Goal: Check status: Check status

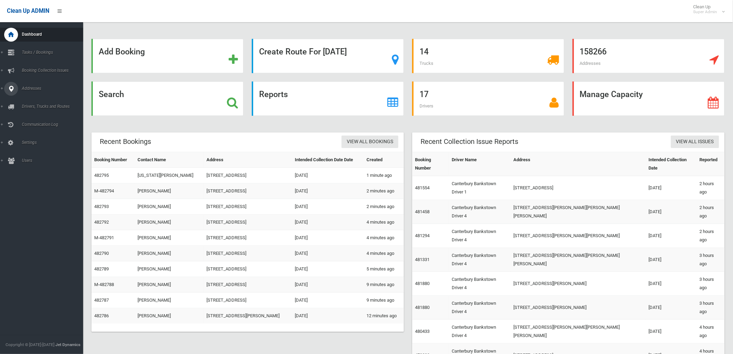
click at [9, 89] on icon at bounding box center [11, 89] width 6 height 14
click at [37, 98] on span "All Addresses" at bounding box center [51, 100] width 63 height 5
click at [125, 91] on div "Search" at bounding box center [167, 98] width 152 height 34
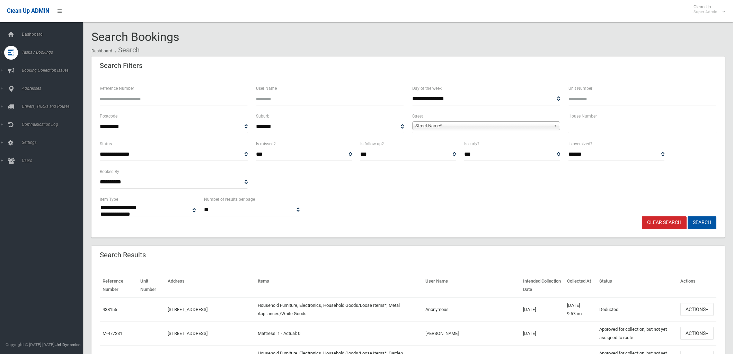
select select
drag, startPoint x: 579, startPoint y: 131, endPoint x: 572, endPoint y: 139, distance: 10.9
click at [579, 132] on input "text" at bounding box center [642, 126] width 148 height 13
type input "**"
click at [528, 121] on link "Street Name*" at bounding box center [486, 125] width 148 height 9
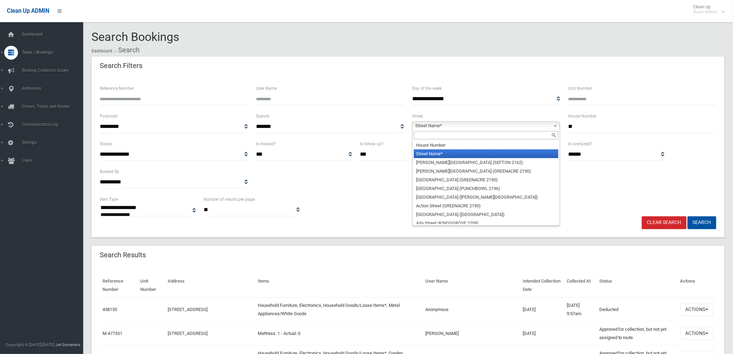
click at [524, 132] on input "text" at bounding box center [486, 135] width 144 height 8
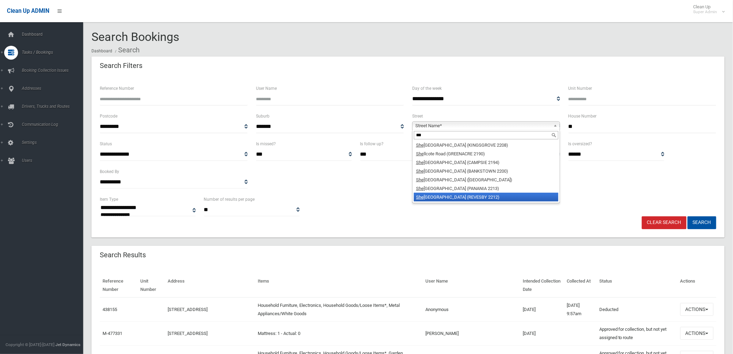
type input "***"
click at [493, 193] on li "She rwood Street (REVESBY 2212)" at bounding box center [486, 197] width 144 height 9
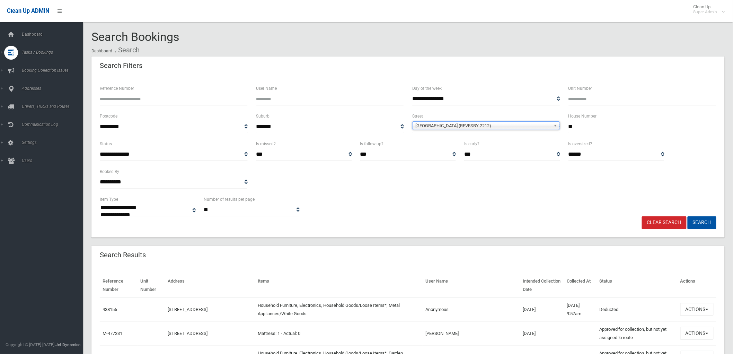
click at [688, 216] on button "Search" at bounding box center [702, 222] width 29 height 13
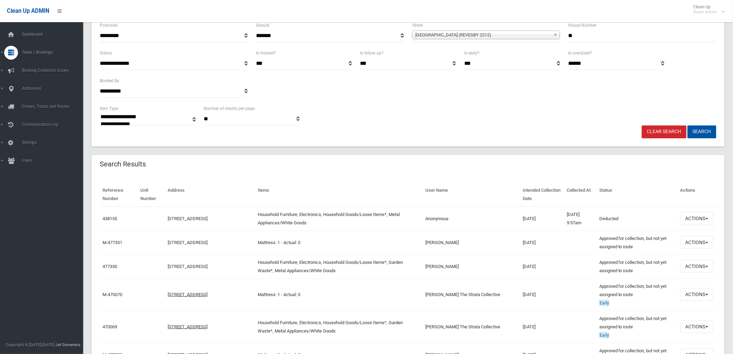
scroll to position [115, 0]
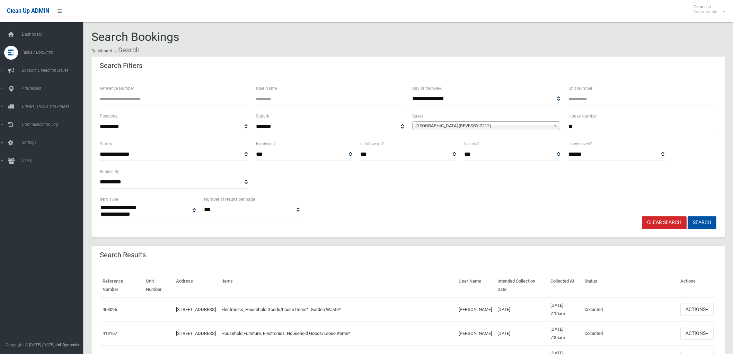
select select
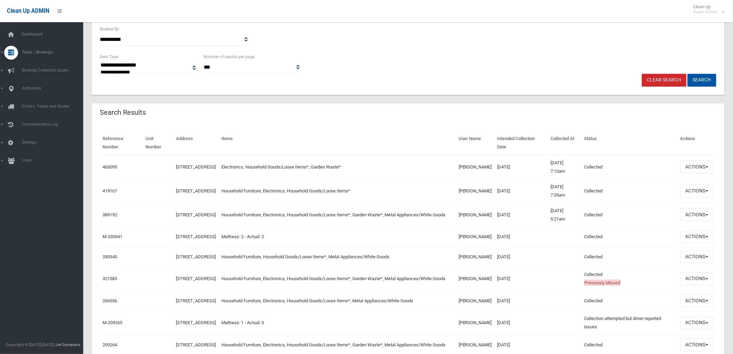
scroll to position [154, 0]
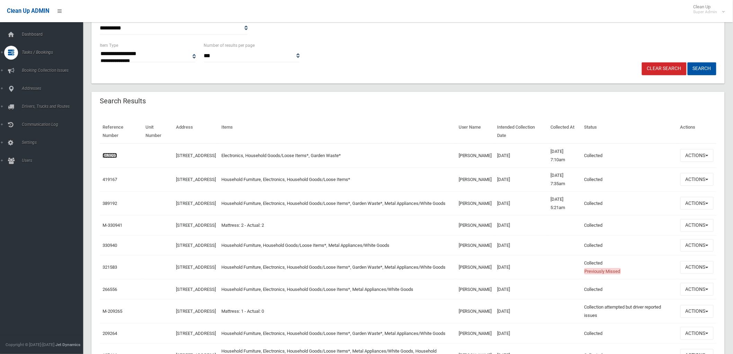
click at [111, 155] on link "463095" at bounding box center [110, 155] width 15 height 5
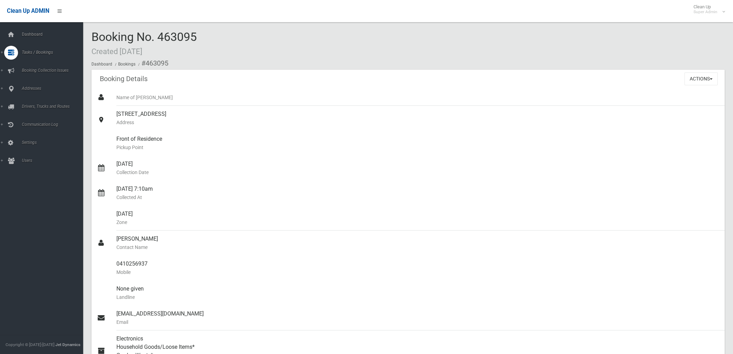
scroll to position [385, 0]
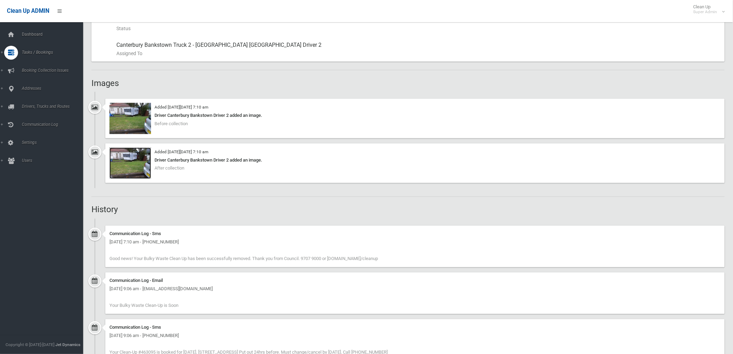
click at [146, 176] on img at bounding box center [130, 163] width 42 height 31
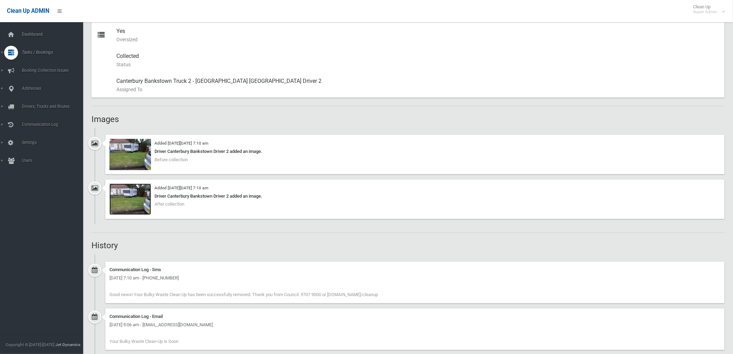
click at [136, 191] on img at bounding box center [130, 199] width 42 height 31
click at [47, 143] on link "Addresses" at bounding box center [44, 147] width 89 height 14
click at [31, 101] on span "All Addresses" at bounding box center [51, 100] width 63 height 5
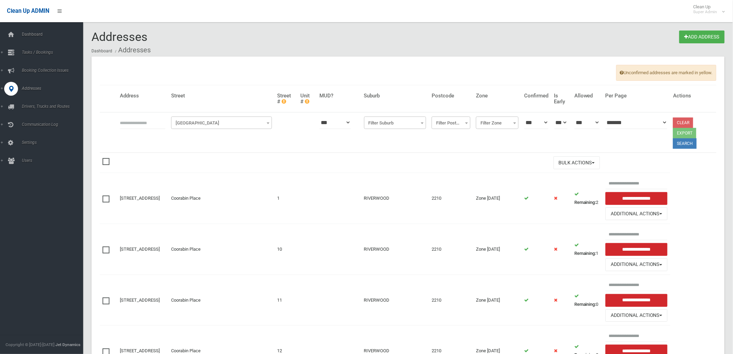
click at [148, 128] on input "text" at bounding box center [143, 122] width 46 height 13
type input "**********"
click button at bounding box center [0, 0] width 0 height 0
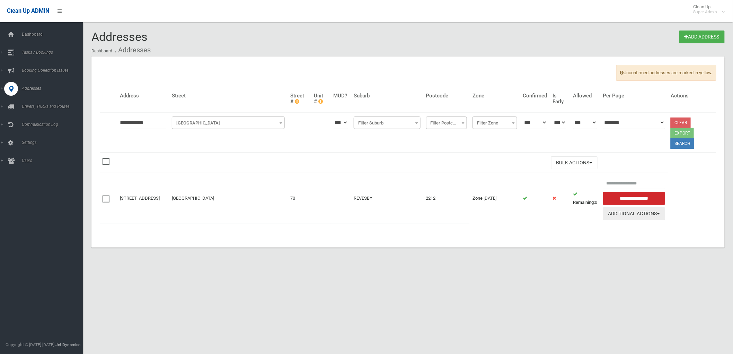
click at [637, 216] on button "Additional Actions" at bounding box center [634, 213] width 62 height 13
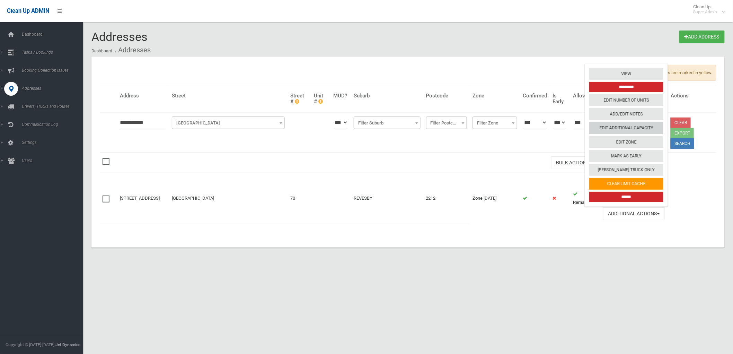
click at [645, 127] on link "Edit Additional Capacity" at bounding box center [626, 128] width 74 height 12
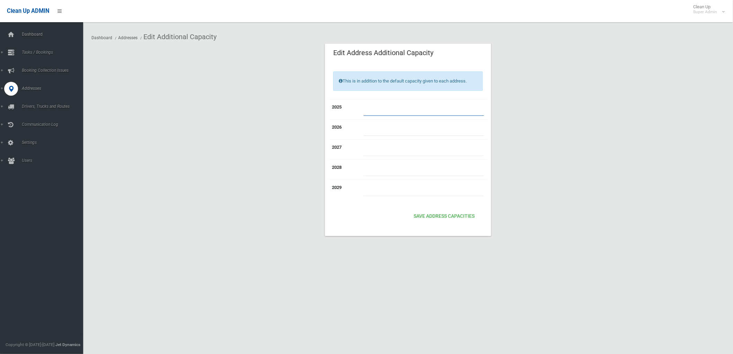
click at [451, 106] on input "number" at bounding box center [423, 109] width 121 height 13
type input "*"
click at [453, 220] on button "Save Address capacities" at bounding box center [444, 216] width 67 height 13
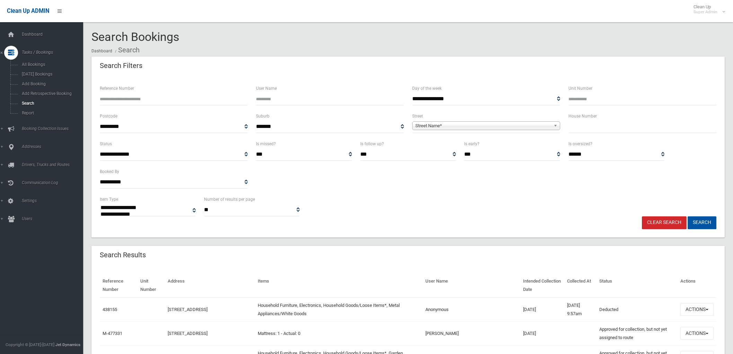
select select
click at [128, 100] on input "Reference Number" at bounding box center [174, 98] width 148 height 13
type input "******"
click at [688, 216] on button "Search" at bounding box center [702, 222] width 29 height 13
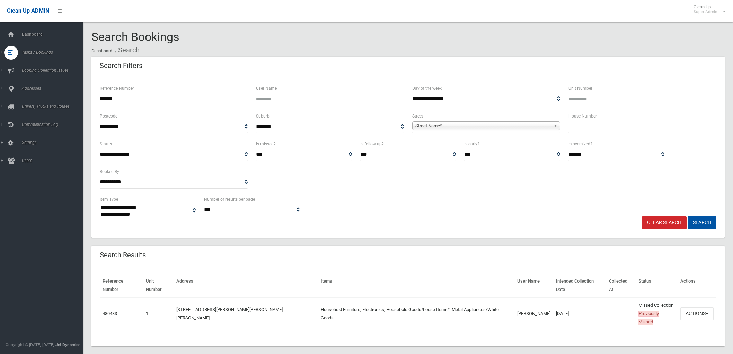
select select
click at [690, 307] on button "Actions" at bounding box center [696, 313] width 33 height 13
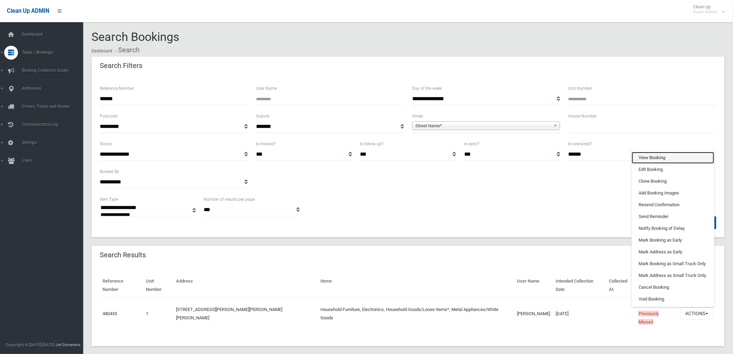
click at [657, 152] on link "View Booking" at bounding box center [673, 158] width 82 height 12
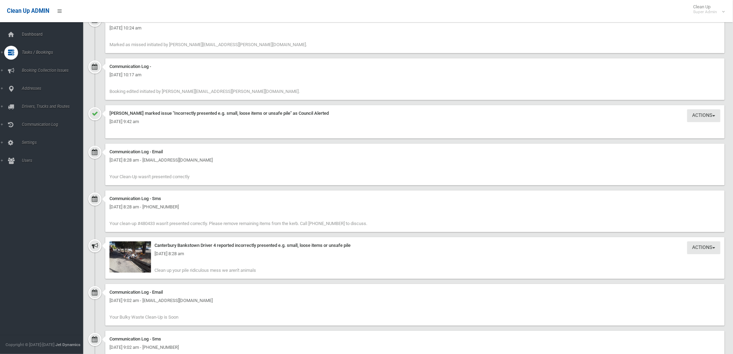
scroll to position [847, 0]
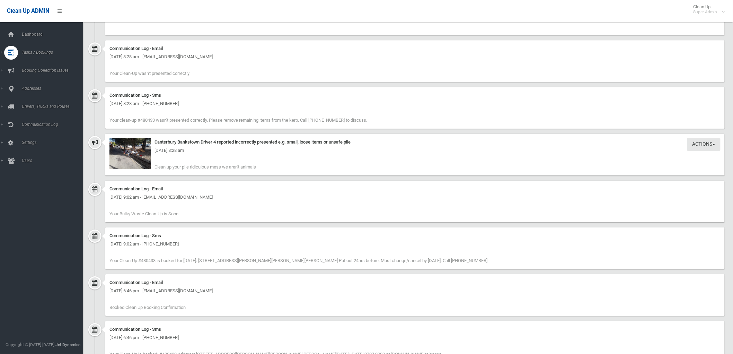
click at [133, 153] on div "[DATE] 8:28 am" at bounding box center [414, 150] width 611 height 8
click at [142, 159] on img at bounding box center [130, 153] width 42 height 31
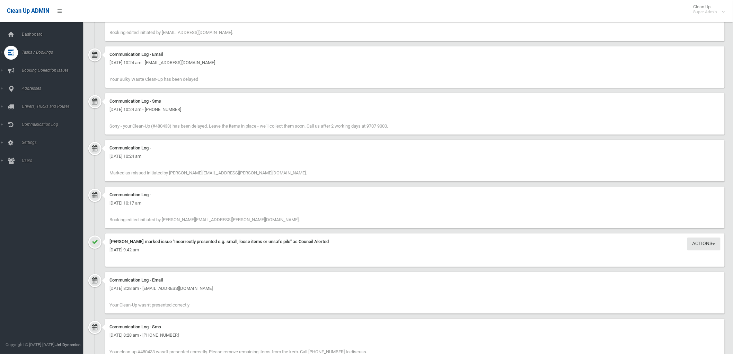
scroll to position [616, 0]
drag, startPoint x: 170, startPoint y: 172, endPoint x: 184, endPoint y: 171, distance: 14.6
click at [184, 171] on span "Marked as missed initiated by [PERSON_NAME][EMAIL_ADDRESS][PERSON_NAME][DOMAIN_…" at bounding box center [207, 172] width 197 height 5
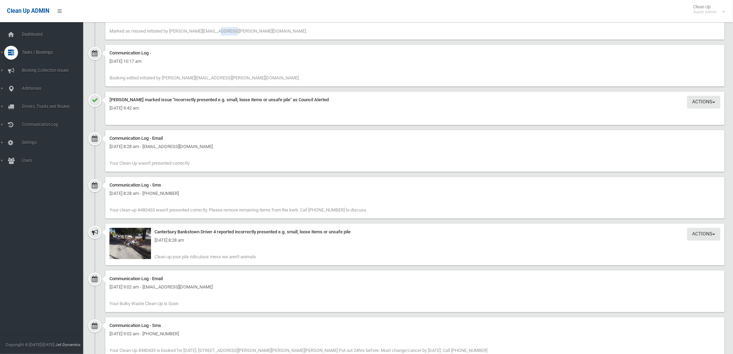
scroll to position [770, 0]
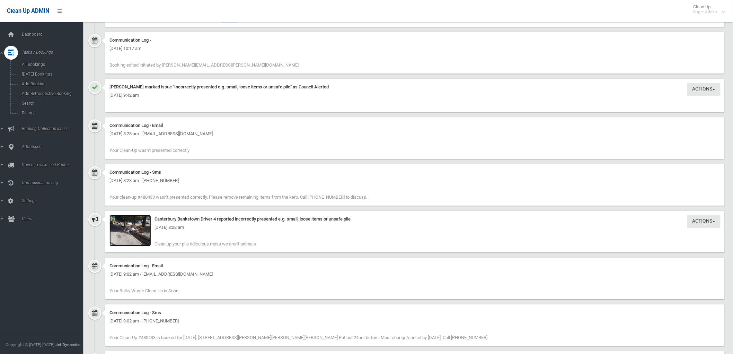
click at [114, 234] on img at bounding box center [130, 230] width 42 height 31
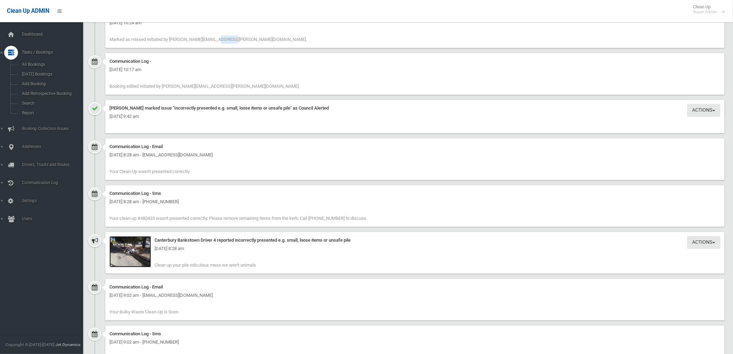
scroll to position [693, 0]
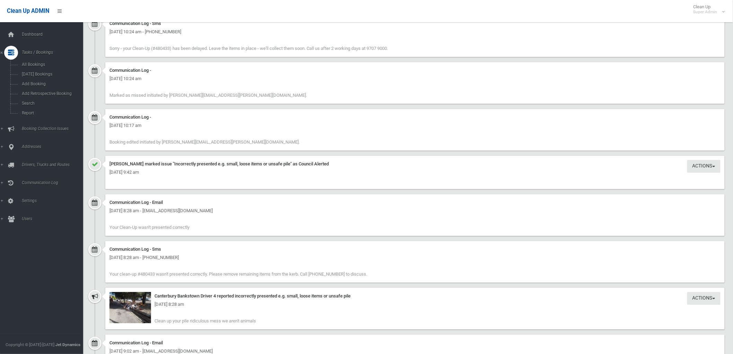
click at [156, 99] on div "Communication Log - [DATE] 10:24 am [PERSON_NAME] as missed initiated by [PERSO…" at bounding box center [414, 83] width 619 height 42
drag, startPoint x: 109, startPoint y: 95, endPoint x: 226, endPoint y: 94, distance: 116.4
click at [226, 94] on span "Marked as missed initiated by [PERSON_NAME][EMAIL_ADDRESS][PERSON_NAME][DOMAIN_…" at bounding box center [207, 94] width 197 height 5
click at [287, 91] on div "Communication Log - [DATE] 10:24 am [PERSON_NAME] as missed initiated by [PERSO…" at bounding box center [414, 83] width 619 height 42
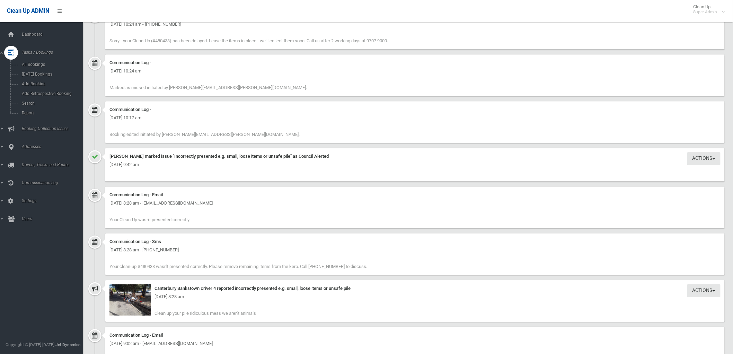
scroll to position [847, 0]
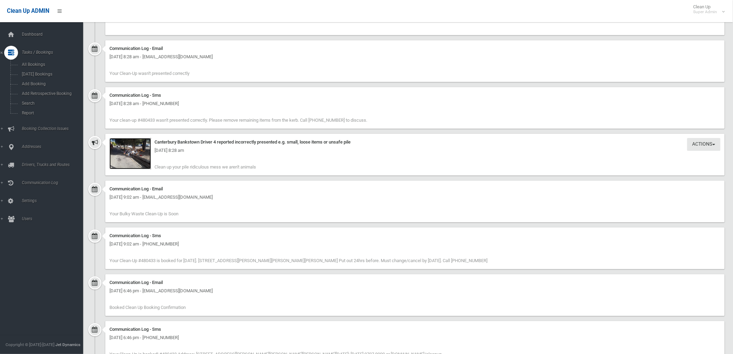
click at [139, 163] on img at bounding box center [130, 153] width 42 height 31
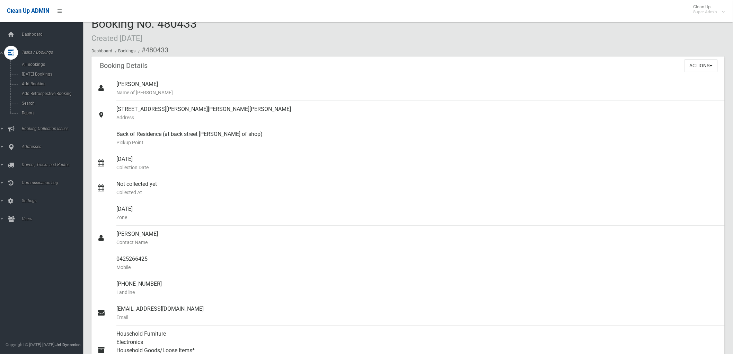
scroll to position [0, 0]
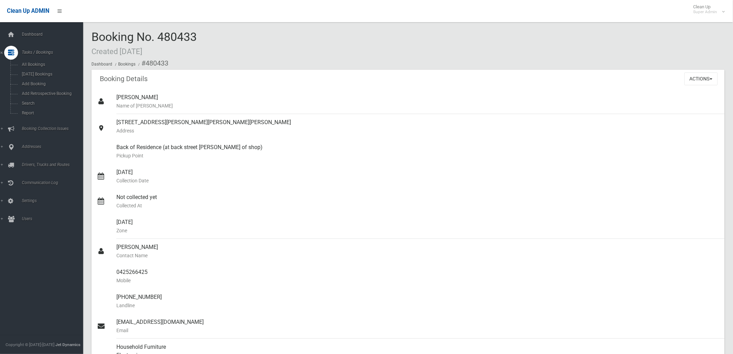
drag, startPoint x: 91, startPoint y: 37, endPoint x: 206, endPoint y: 38, distance: 115.7
copy span "Booking No. 480433"
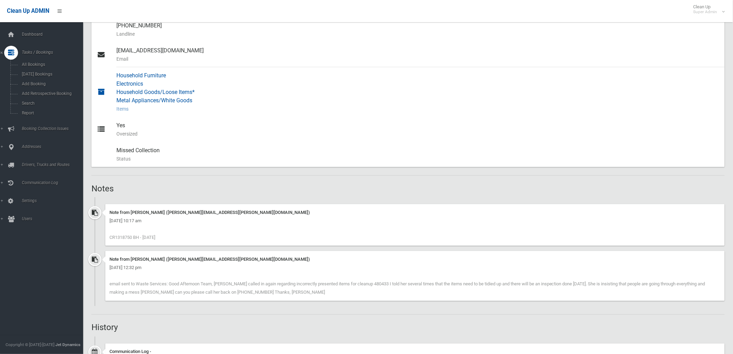
scroll to position [308, 0]
